Goal: Find specific page/section: Find specific page/section

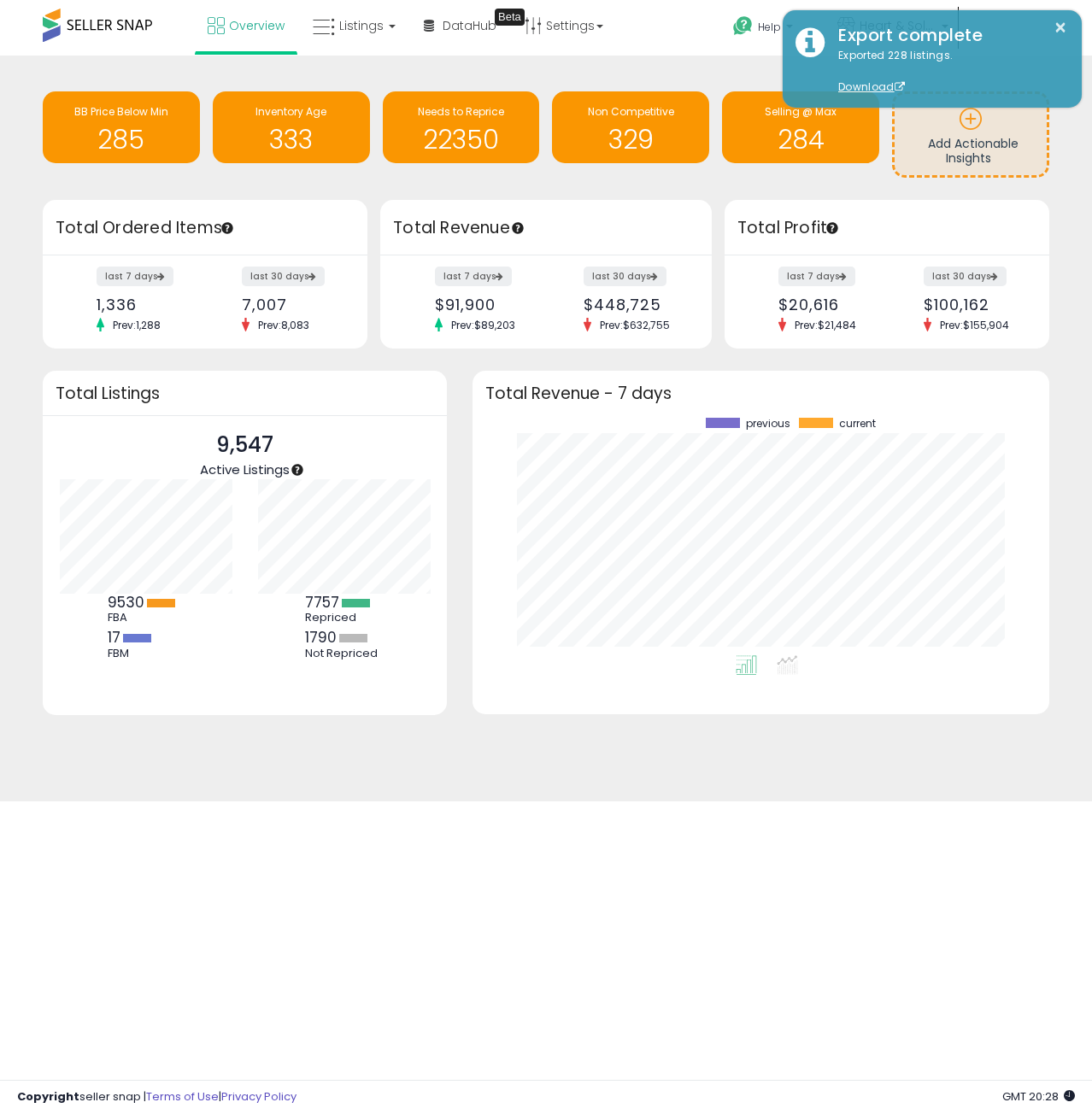
scroll to position [237, 542]
click at [370, 37] on link "Listings" at bounding box center [354, 26] width 109 height 51
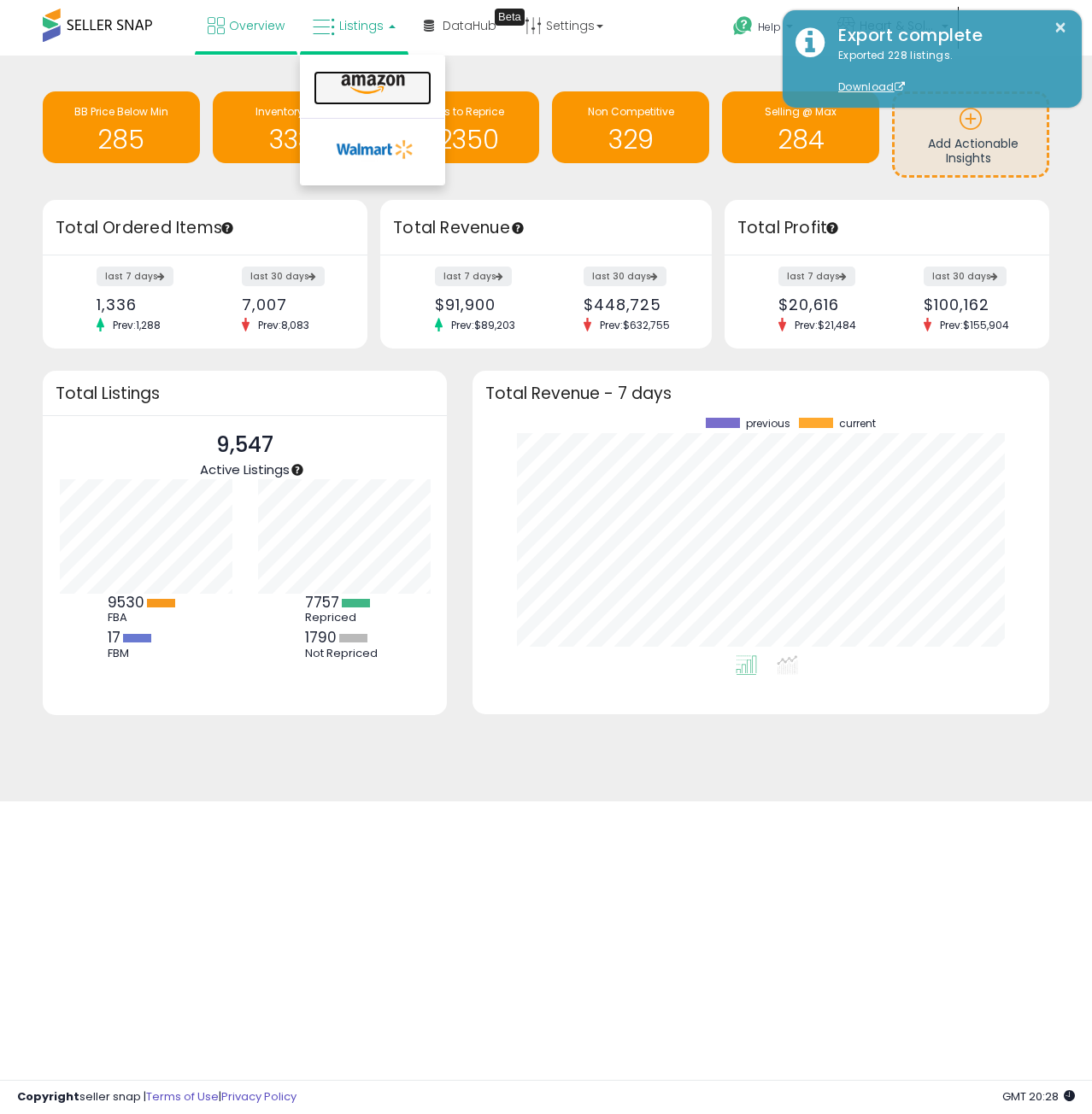
click at [378, 85] on icon at bounding box center [373, 84] width 74 height 22
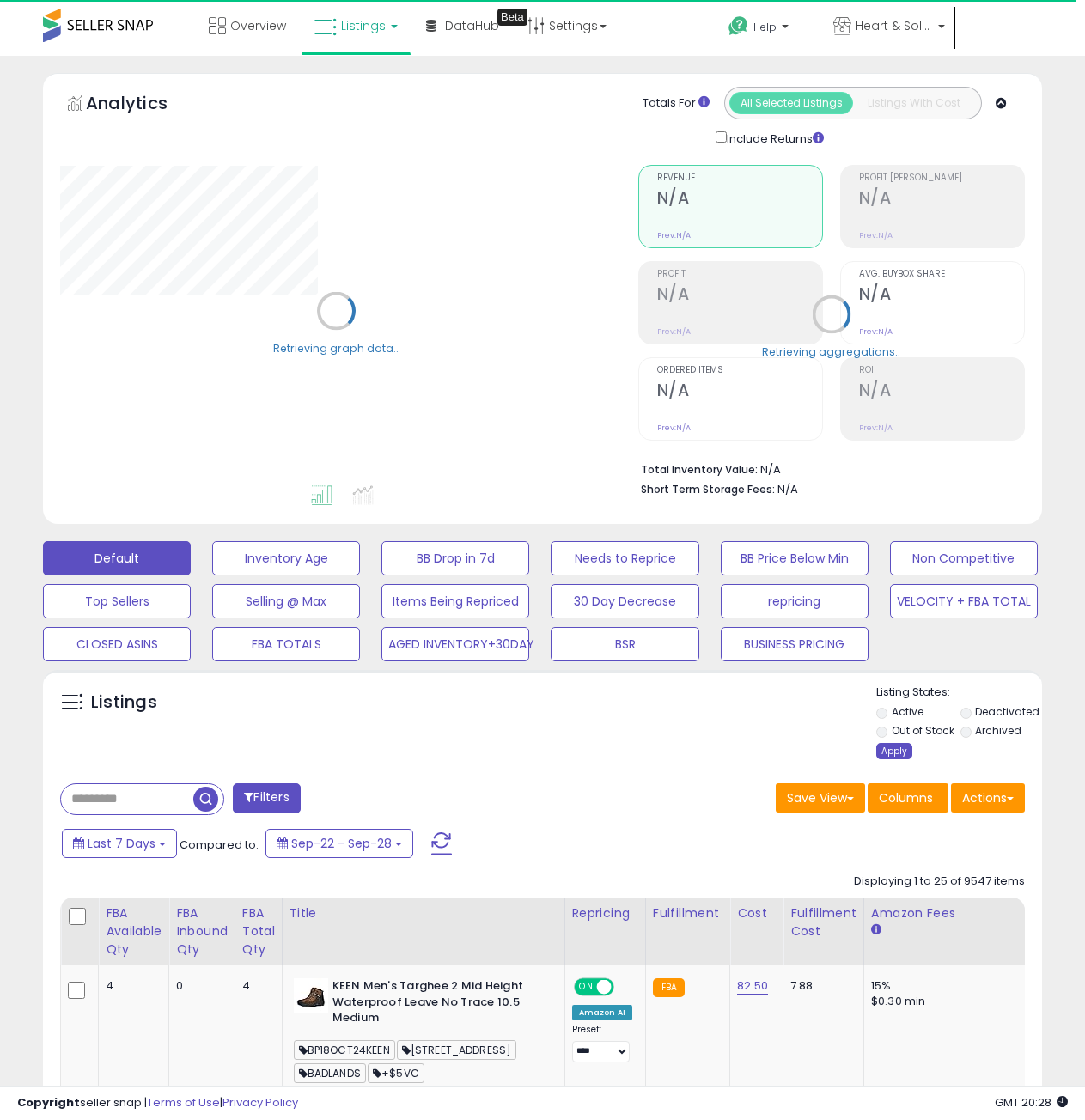
click at [898, 753] on div "Apply" at bounding box center [894, 751] width 36 height 16
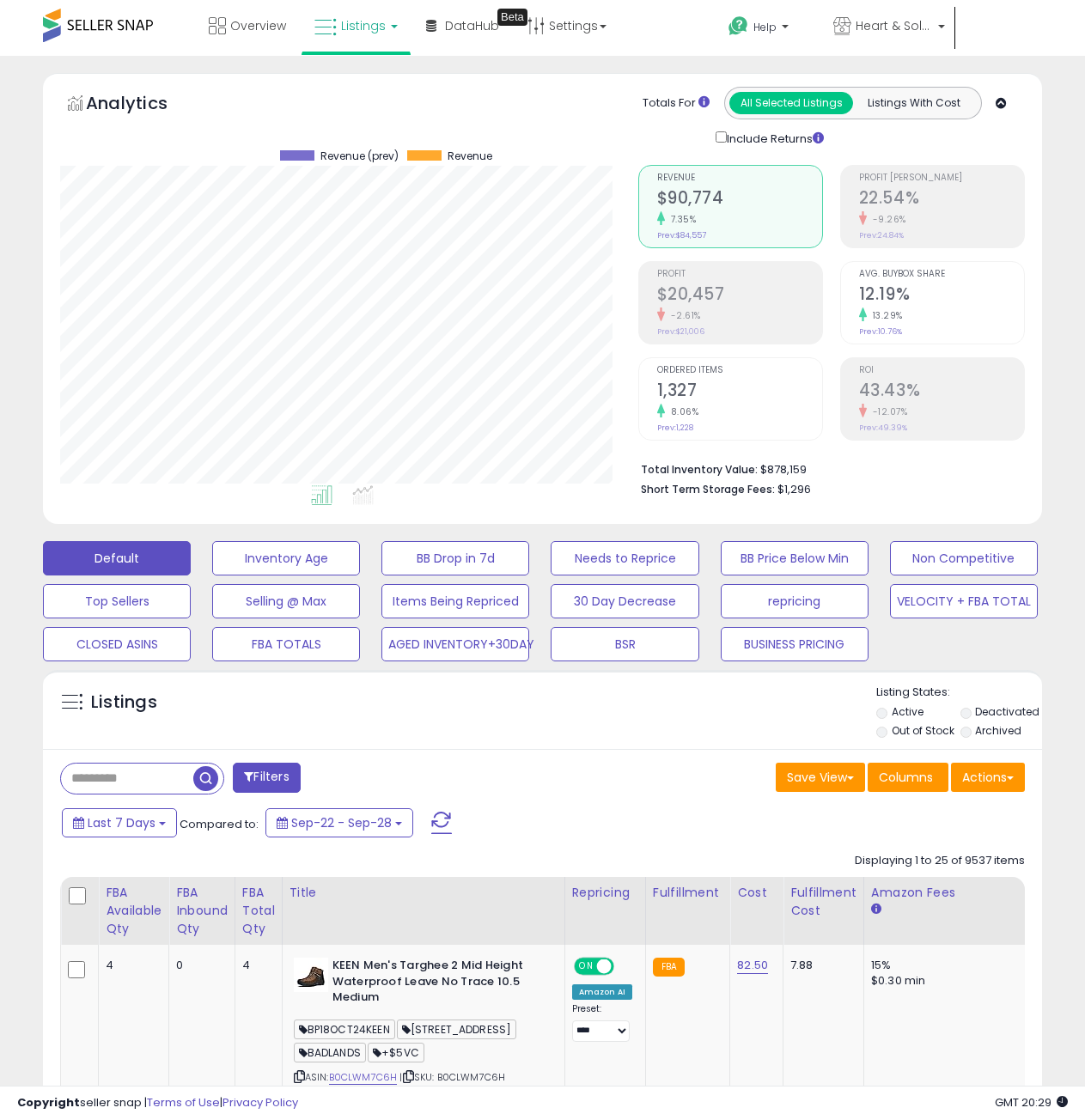
scroll to position [352, 577]
